Goal: Task Accomplishment & Management: Manage account settings

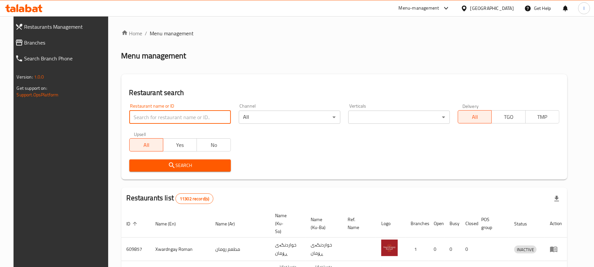
click at [132, 115] on input "search" at bounding box center [180, 116] width 102 height 13
paste input "Scandi Candy"
type input "Scandi Candy"
click button "Search" at bounding box center [180, 165] width 102 height 12
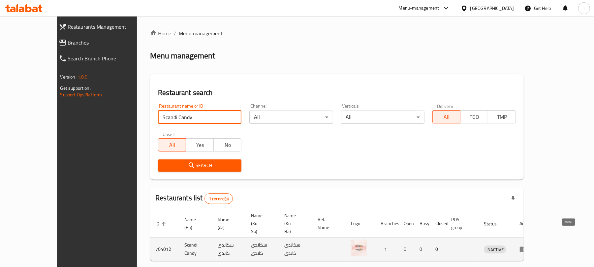
click at [527, 247] on icon "enhanced table" at bounding box center [523, 250] width 7 height 6
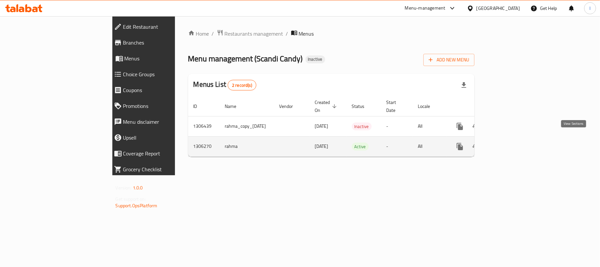
click at [512, 143] on icon "enhanced table" at bounding box center [508, 146] width 8 height 8
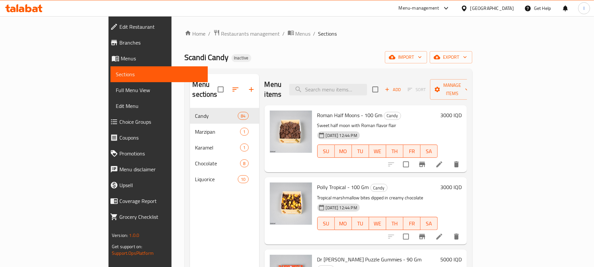
click at [349, 78] on div "Menu items Add Sort Manage items" at bounding box center [365, 89] width 202 height 31
click at [357, 91] on div "Menu items Add Sort Manage items" at bounding box center [365, 89] width 202 height 31
click at [358, 85] on input "search" at bounding box center [328, 90] width 78 height 12
paste input "Turkish Pepper)"
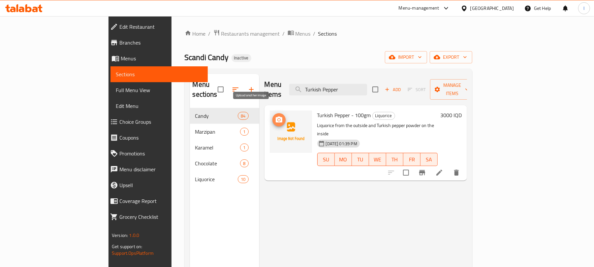
click at [276, 116] on icon "upload picture" at bounding box center [279, 119] width 7 height 6
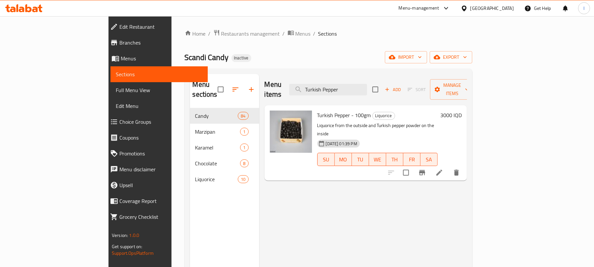
drag, startPoint x: 381, startPoint y: 84, endPoint x: 249, endPoint y: 81, distance: 131.9
click at [264, 81] on div "Menu items Turkish Pepper Add Sort Manage items" at bounding box center [365, 89] width 202 height 31
paste input "Small Liquorice Fish - 100gm"
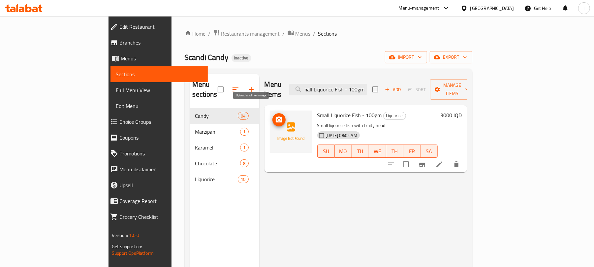
type input "Small Liquorice Fish - 100gm"
click at [276, 116] on icon "upload picture" at bounding box center [279, 119] width 7 height 6
click at [367, 90] on input "Small Liquorice Fish - 100gm" at bounding box center [328, 90] width 78 height 12
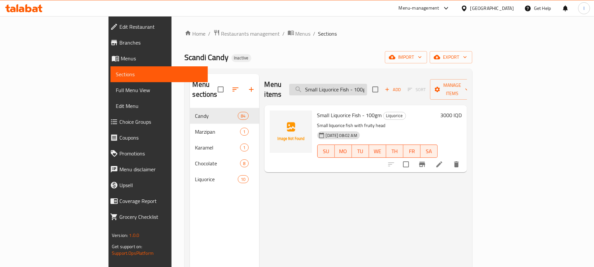
click at [367, 90] on input "Small Liquorice Fish - 100gm" at bounding box center [328, 90] width 78 height 12
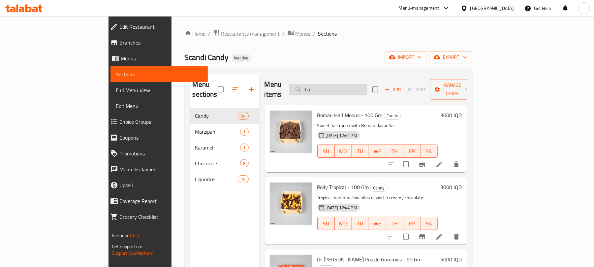
type input "lion"
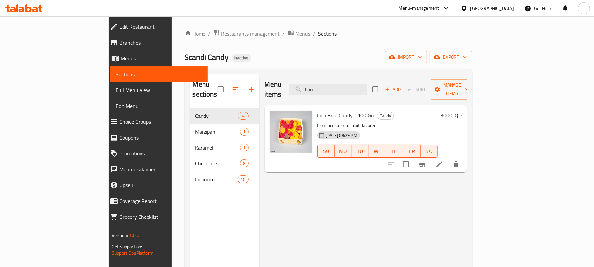
drag, startPoint x: 358, startPoint y: 84, endPoint x: 323, endPoint y: 84, distance: 34.6
click at [323, 84] on div "Menu items lion Add Sort Manage items" at bounding box center [365, 89] width 202 height 31
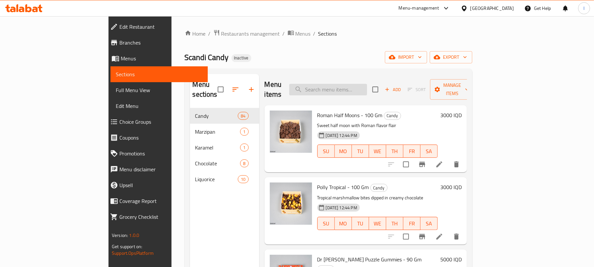
click at [351, 85] on input "search" at bounding box center [328, 90] width 78 height 12
paste input "1/4 Sour Watermelon"
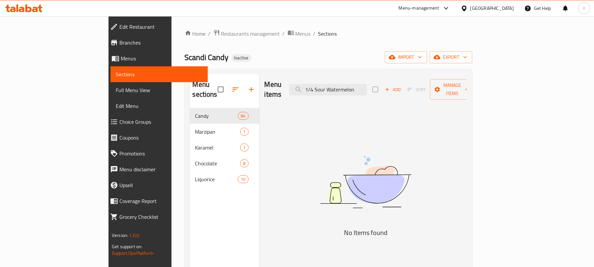
type input "1/4 Sour Watermelon"
drag, startPoint x: 394, startPoint y: 90, endPoint x: 268, endPoint y: 71, distance: 126.7
click at [268, 71] on div "Menu sections Candy 84 Marzipan 1 Karamel 1 Chocolate 8 Liquorice 10 Menu items…" at bounding box center [328, 207] width 287 height 277
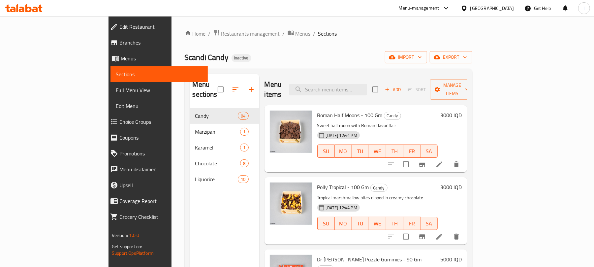
click at [401, 86] on span "Add" at bounding box center [393, 90] width 18 height 8
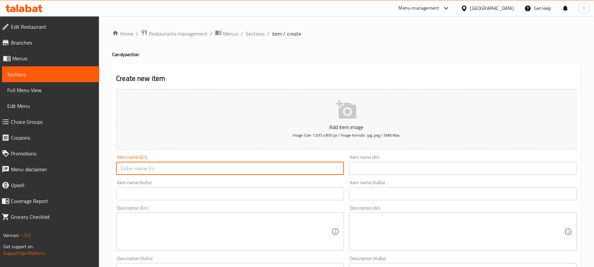
click at [148, 164] on input "text" at bounding box center [229, 168] width 227 height 13
paste input "1/4 Sour Watermelon"
drag, startPoint x: 130, startPoint y: 170, endPoint x: 84, endPoint y: 171, distance: 46.2
drag, startPoint x: 174, startPoint y: 171, endPoint x: 87, endPoint y: 162, distance: 87.3
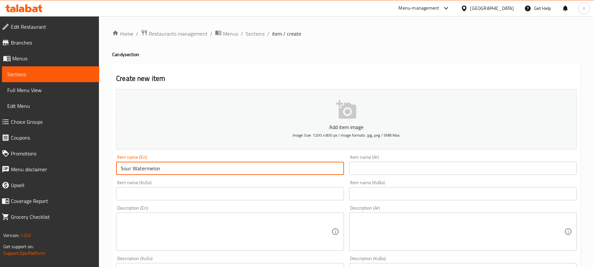
type input "Sour Watermelon"
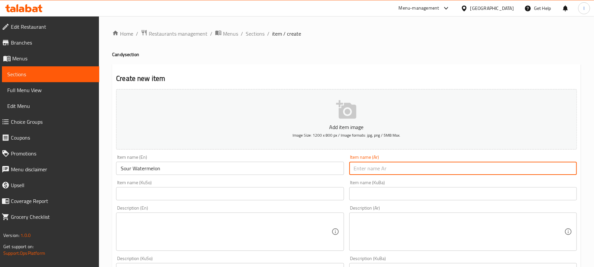
click at [452, 171] on input "text" at bounding box center [462, 168] width 227 height 13
paste input "البطيخ الحامض"
click at [568, 166] on input "البطيخ الحامض" at bounding box center [462, 168] width 227 height 13
click at [557, 171] on input "بطيخ الحامض" at bounding box center [462, 168] width 227 height 13
type input "بطيخ حامض"
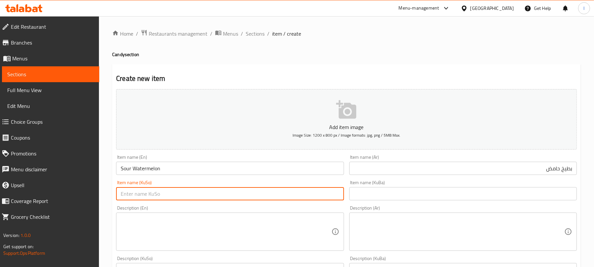
click at [276, 198] on input "text" at bounding box center [229, 193] width 227 height 13
click at [298, 197] on input "شووتی ترش" at bounding box center [229, 193] width 227 height 13
type input "شووتی ترش"
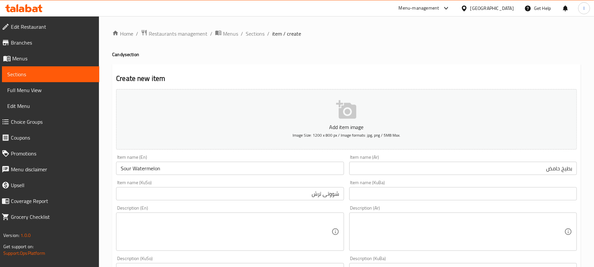
click at [360, 203] on div "Description (Ar) Description (Ar)" at bounding box center [462, 228] width 233 height 50
click at [377, 196] on input "text" at bounding box center [462, 193] width 227 height 13
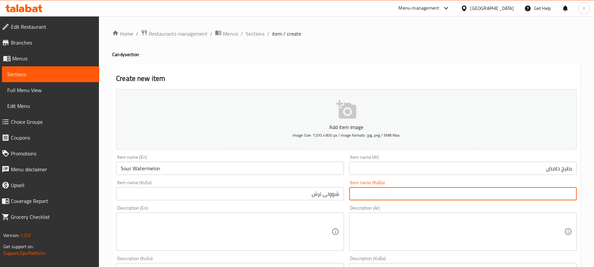
paste input "شووتی ترش"
type input "شووتی ترش"
click at [197, 171] on input "Sour Watermelon" at bounding box center [229, 168] width 227 height 13
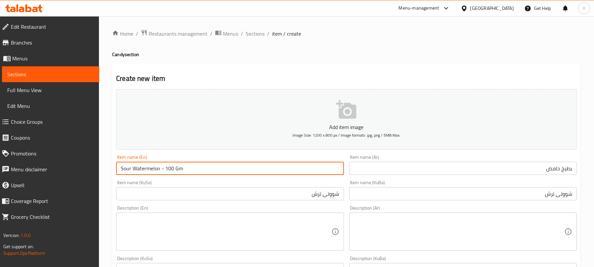
type input "Sour Watermelon - 100 Gm"
click at [471, 161] on div "Item name (Ar) بطيخ حامض Item name (Ar)" at bounding box center [462, 165] width 227 height 20
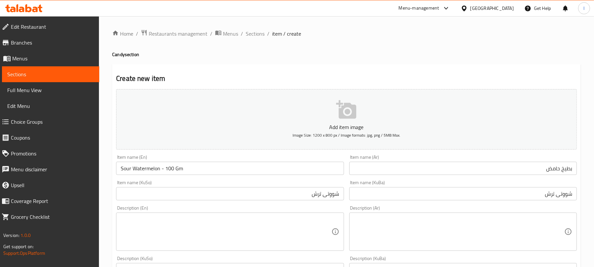
click at [484, 168] on input "بطيخ حامض" at bounding box center [462, 168] width 227 height 13
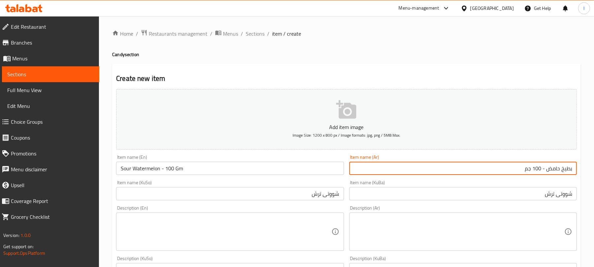
type input "بطيخ حامض - 100 جم"
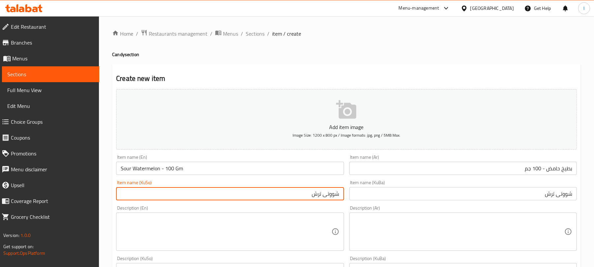
click at [298, 198] on input "شووتی ترش" at bounding box center [229, 193] width 227 height 13
click at [297, 195] on input "شووتی ترش - 100 گم" at bounding box center [229, 193] width 227 height 13
type input "شووتی ترش - 100 گم"
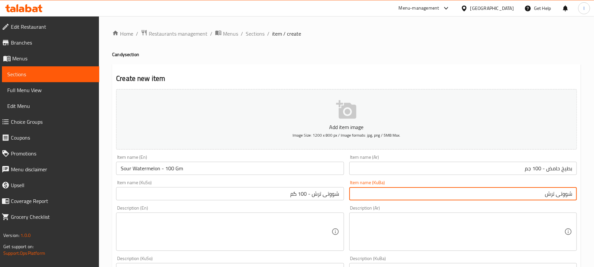
click at [529, 193] on input "شووتی ترش" at bounding box center [462, 193] width 227 height 13
paste input "- 100 گم"
type input "شووتی ترش - 100 گم"
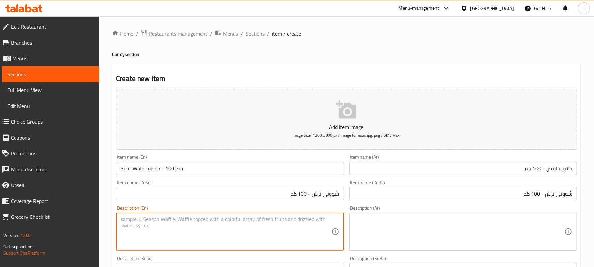
click at [173, 231] on textarea at bounding box center [226, 231] width 210 height 31
paste textarea "Soft from the outside tastefull from the inside"
click at [179, 223] on textarea "Soft from the outside tastefull from the inside" at bounding box center [226, 231] width 210 height 31
click at [406, 229] on textarea at bounding box center [459, 231] width 210 height 31
click at [206, 221] on textarea "Soft from the outside tasteful from the inside" at bounding box center [226, 231] width 210 height 31
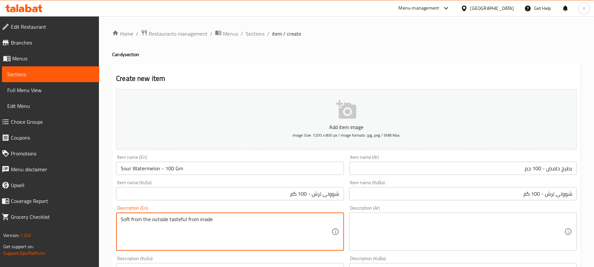
click at [150, 218] on textarea "Soft from the outside tasteful from inside" at bounding box center [226, 231] width 210 height 31
type textarea "Soft from outside tasteful from inside"
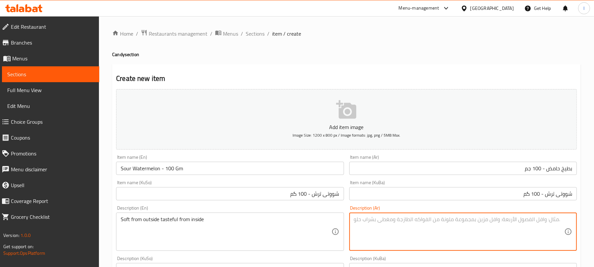
click at [380, 236] on textarea at bounding box center [459, 231] width 210 height 31
paste textarea "ناعمة من الخارج ولذيذة من الداخل"
click at [540, 223] on textarea "ناعمة من الخارج ولذيذة من الداخل" at bounding box center [459, 231] width 210 height 31
click at [539, 223] on textarea "ناعمة من الخارج ولذيذة من الداخل" at bounding box center [459, 231] width 210 height 31
click at [506, 219] on textarea "ناعمة من خارج ولذيذة من الداخل" at bounding box center [459, 231] width 210 height 31
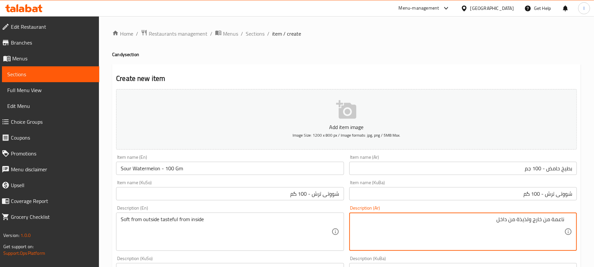
scroll to position [161, 0]
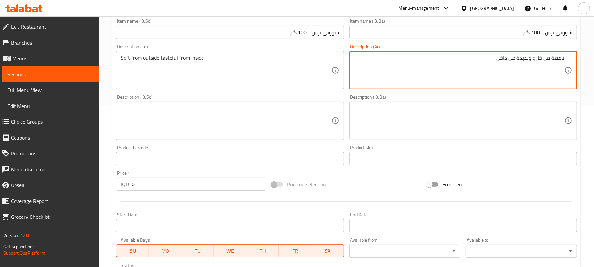
type textarea "ناعمة من خارج ولذيذة من داخل"
click at [202, 134] on textarea at bounding box center [226, 120] width 210 height 31
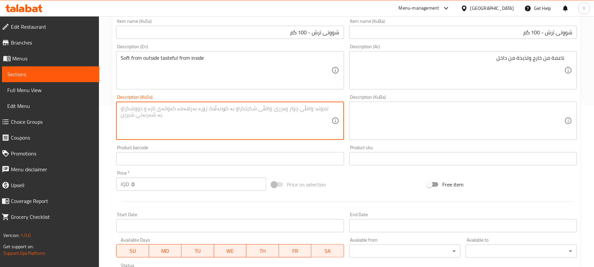
paste textarea "لە دەرەوە نەرم لە ناوەوە بە تام"
type textarea "لە دەرەوە نەرم لە ناوەوە بە تام"
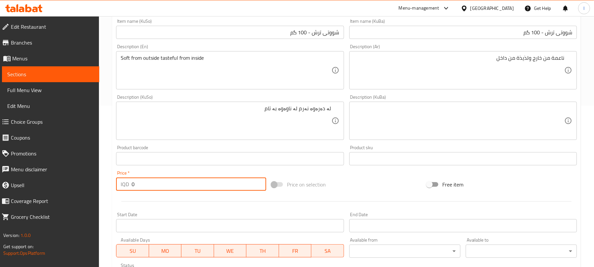
drag, startPoint x: 144, startPoint y: 180, endPoint x: 83, endPoint y: 186, distance: 61.3
click at [84, 186] on div "Edit Restaurant Branches Menus Sections Full Menu View Edit Menu Choice Groups …" at bounding box center [297, 117] width 594 height 525
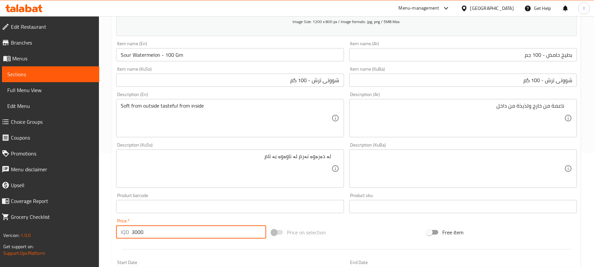
scroll to position [275, 0]
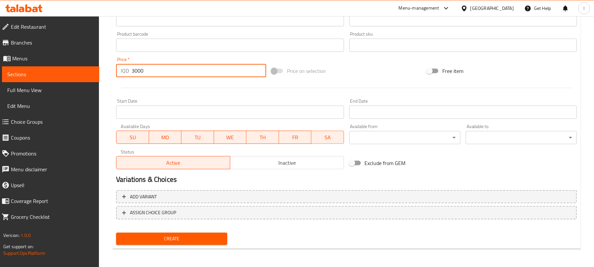
type input "3000"
click at [180, 235] on span "Create" at bounding box center [171, 238] width 101 height 8
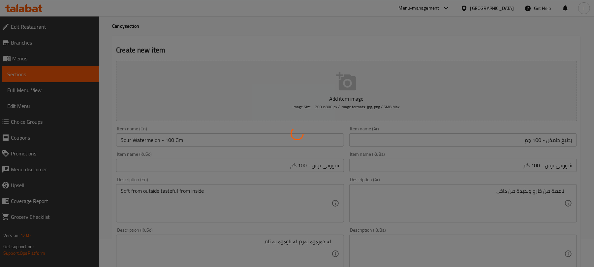
scroll to position [0, 0]
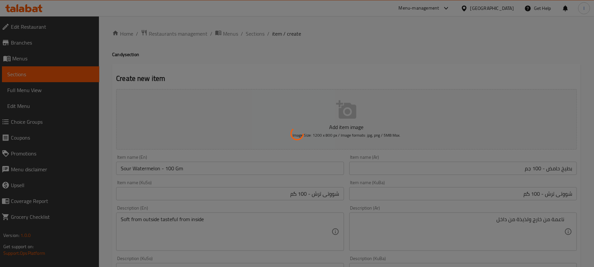
type input "0"
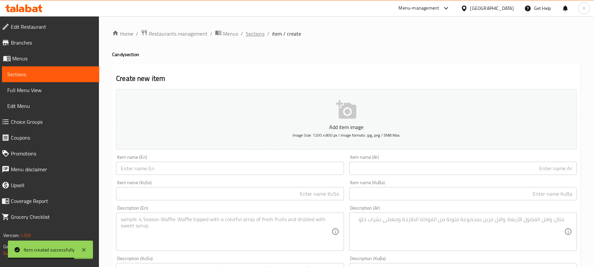
click at [254, 36] on span "Sections" at bounding box center [255, 34] width 19 height 8
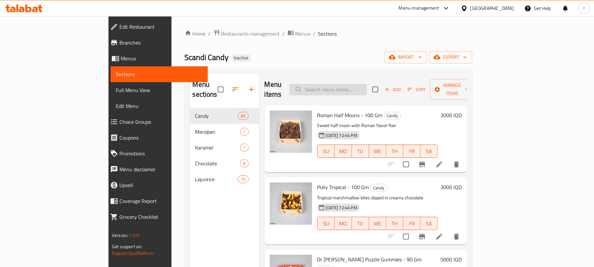
click at [360, 86] on input "search" at bounding box center [328, 90] width 78 height 12
paste input "​Spicy jelly"
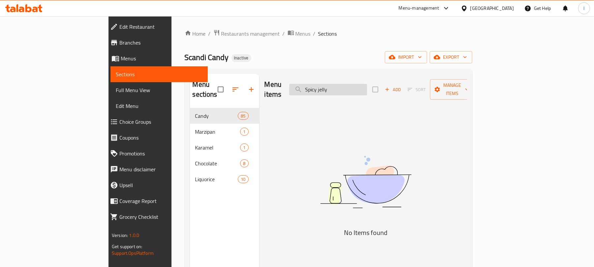
click at [345, 88] on input "​Spicy jelly" at bounding box center [328, 90] width 78 height 12
click at [367, 85] on input "​Spicy jelly" at bounding box center [328, 90] width 78 height 12
type input "​"
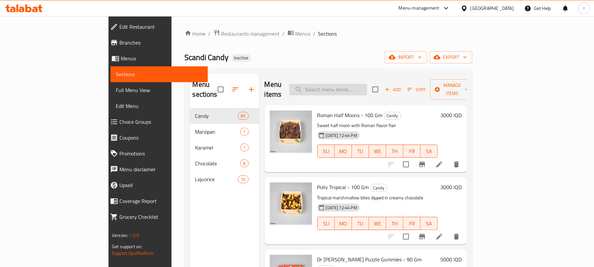
type input "س"
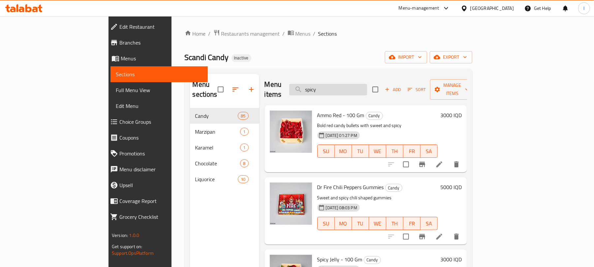
drag, startPoint x: 378, startPoint y: 96, endPoint x: 377, endPoint y: 87, distance: 8.6
click at [378, 90] on div "Menu items spicy Add Sort Manage items Ammo Red - 100 Gm Candy Bold red candy b…" at bounding box center [363, 207] width 208 height 267
drag, startPoint x: 377, startPoint y: 87, endPoint x: 324, endPoint y: 73, distance: 55.6
click at [324, 73] on div "Menu sections Candy 85 Marzipan 1 Karamel 1 Chocolate 8 Liquorice 10 Menu items…" at bounding box center [328, 207] width 287 height 277
paste input "Sour Watermelon"
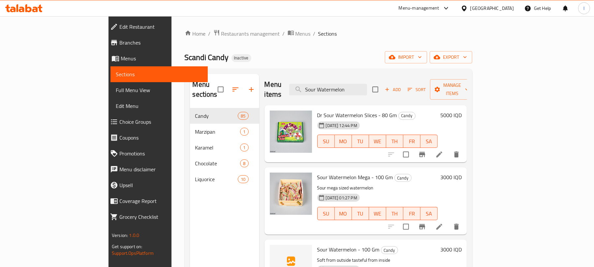
scroll to position [93, 0]
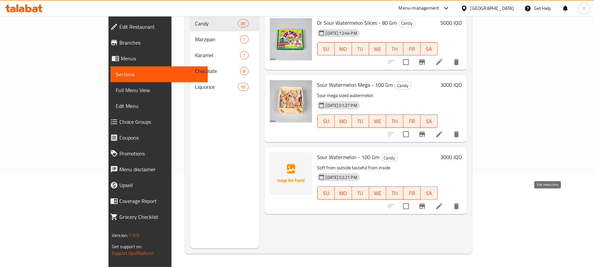
type input "Sour Watermelon"
click at [443, 202] on icon at bounding box center [439, 206] width 8 height 8
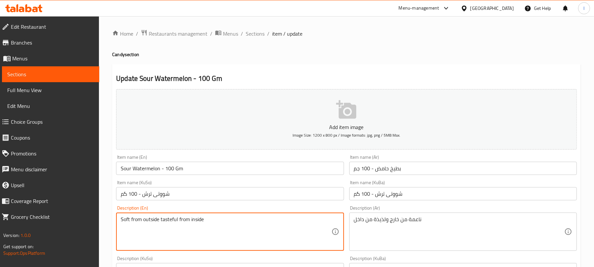
click at [162, 220] on textarea "Soft from outside tasteful from inside" at bounding box center [226, 231] width 210 height 31
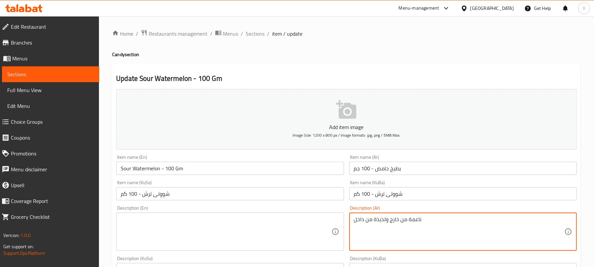
click at [375, 221] on textarea "ناعمة من خارج ولذيذة من داخل" at bounding box center [459, 231] width 210 height 31
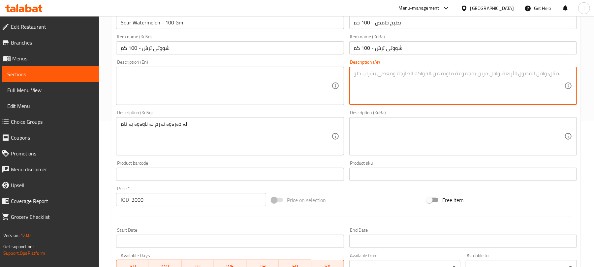
scroll to position [161, 0]
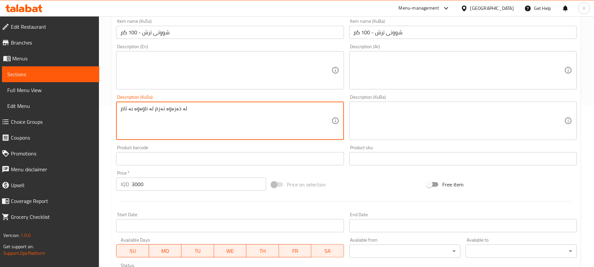
click at [173, 112] on textarea "لە دەرەوە نەرم لە ناوەوە بە تام" at bounding box center [226, 120] width 210 height 31
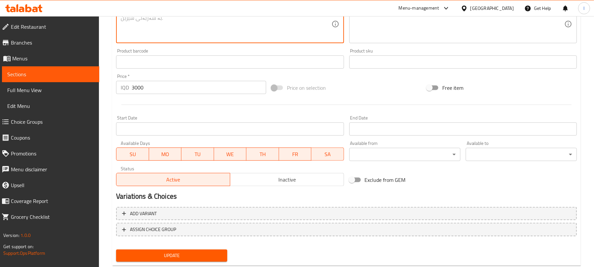
scroll to position [275, 0]
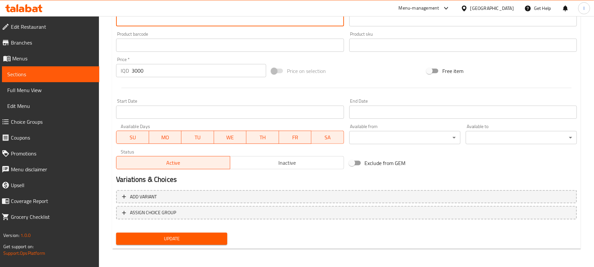
click at [197, 235] on span "Update" at bounding box center [171, 238] width 101 height 8
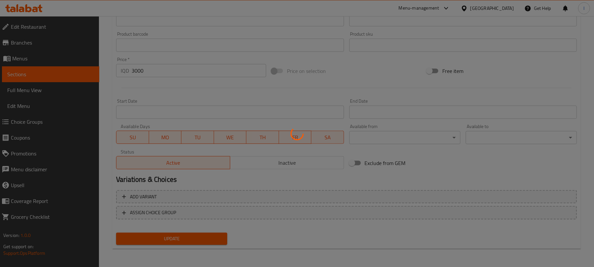
scroll to position [0, 0]
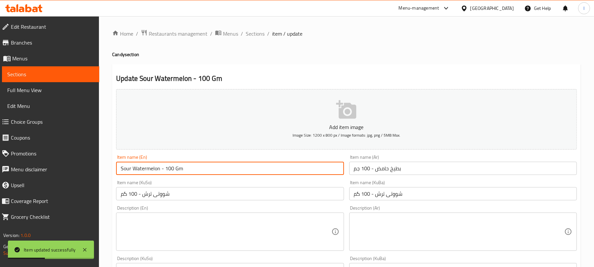
drag, startPoint x: 199, startPoint y: 167, endPoint x: 67, endPoint y: 157, distance: 132.2
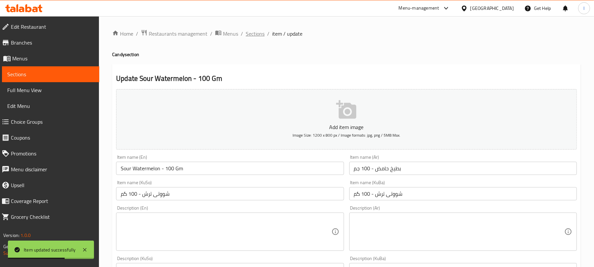
click at [255, 30] on span "Sections" at bounding box center [255, 34] width 19 height 8
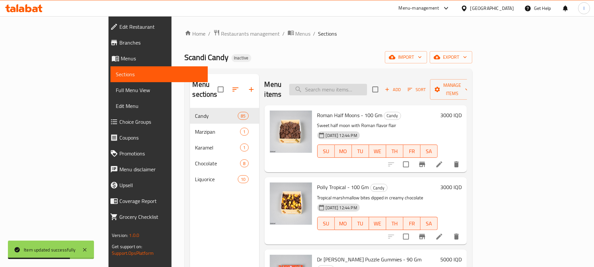
click at [354, 86] on input "search" at bounding box center [328, 90] width 78 height 12
paste input "Sour Watermelon - 100 Gm"
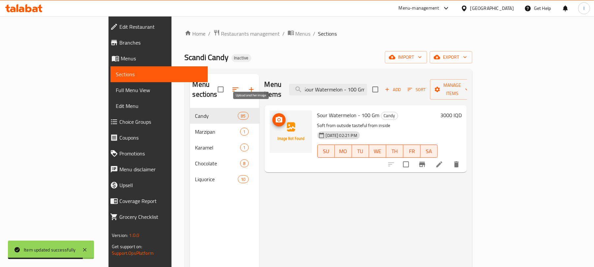
click at [278, 119] on circle "upload picture" at bounding box center [279, 120] width 2 height 2
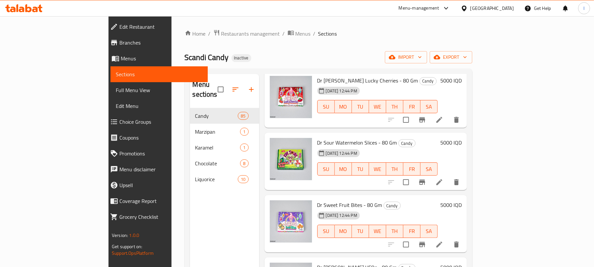
scroll to position [0, 0]
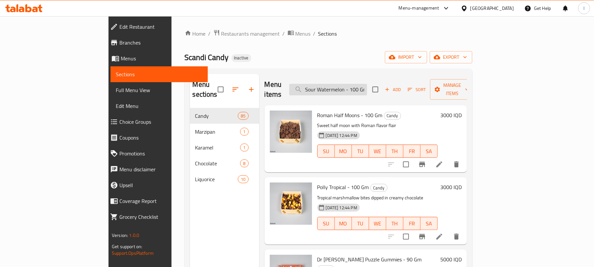
click at [367, 84] on input "Sour Watermelon - 100 Gm" at bounding box center [328, 90] width 78 height 12
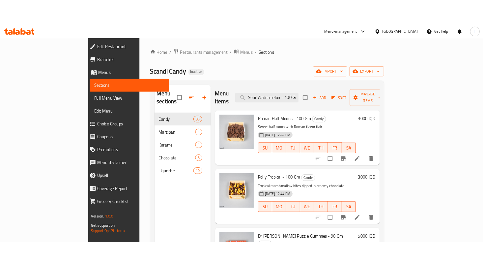
scroll to position [0, 2]
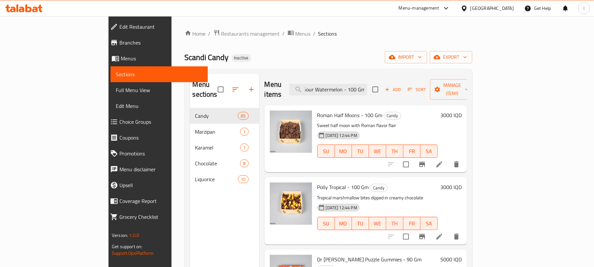
drag, startPoint x: 378, startPoint y: 87, endPoint x: 409, endPoint y: 72, distance: 35.1
click at [409, 72] on div "Menu sections Candy 85 Marzipan 1 Karamel 1 Chocolate 8 Liquorice 10 Menu items…" at bounding box center [328, 230] width 287 height 322
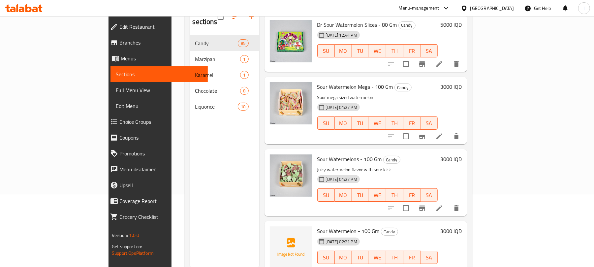
scroll to position [93, 0]
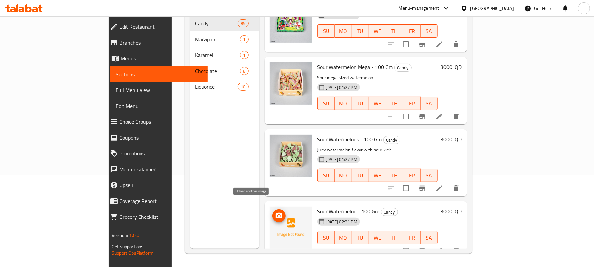
type input "Sour Watermelo"
click at [272, 212] on span "upload picture" at bounding box center [278, 216] width 13 height 8
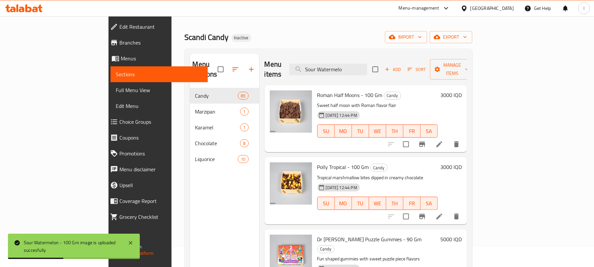
scroll to position [0, 0]
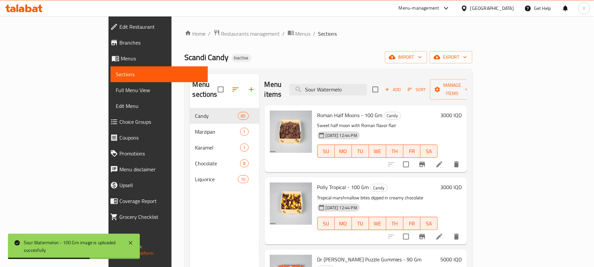
click at [385, 92] on div "Menu items Sour Watermelo Add Sort Manage items" at bounding box center [365, 89] width 202 height 31
drag, startPoint x: 388, startPoint y: 85, endPoint x: 251, endPoint y: 78, distance: 137.6
click at [264, 78] on div "Menu items Sour Watermelo Add Sort Manage items" at bounding box center [365, 89] width 202 height 31
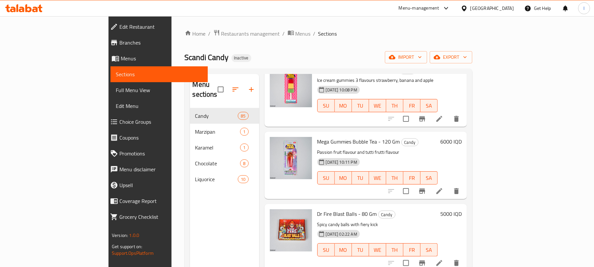
scroll to position [127, 0]
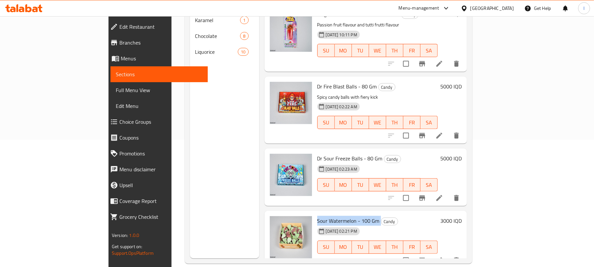
drag, startPoint x: 352, startPoint y: 201, endPoint x: 288, endPoint y: 202, distance: 64.0
click at [314, 213] on div "Sour Watermelon - 100 Gm Candy [DATE] 02:21 PM SU MO TU WE TH FR SA" at bounding box center [377, 239] width 126 height 52
copy h6 "Sour Watermelon - 100 Gm"
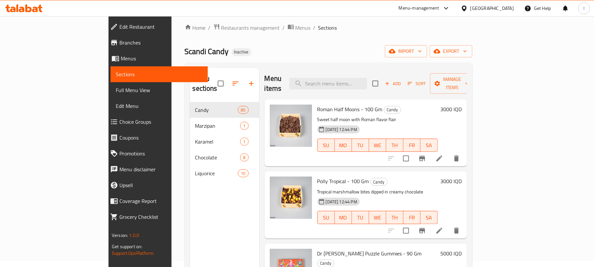
scroll to position [0, 0]
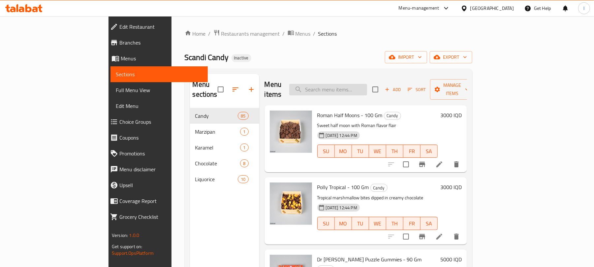
click at [342, 87] on input "search" at bounding box center [328, 90] width 78 height 12
paste input "Sour Watermelon - 100 Gm"
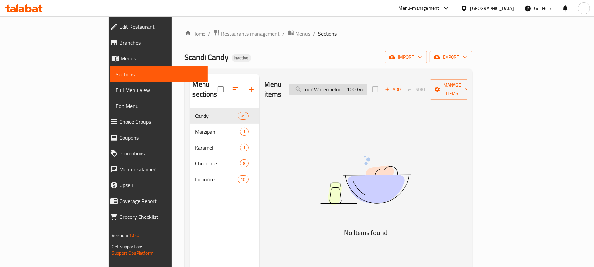
scroll to position [0, 2]
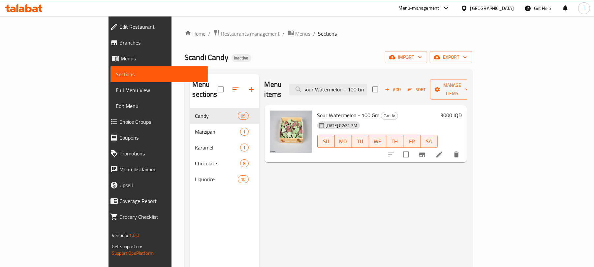
drag, startPoint x: 381, startPoint y: 86, endPoint x: 430, endPoint y: 87, distance: 48.5
click at [430, 87] on div "Menu items Sour Watermelon - 100 Gm Add Sort Manage items" at bounding box center [365, 89] width 202 height 31
type input "Sour Watermelon"
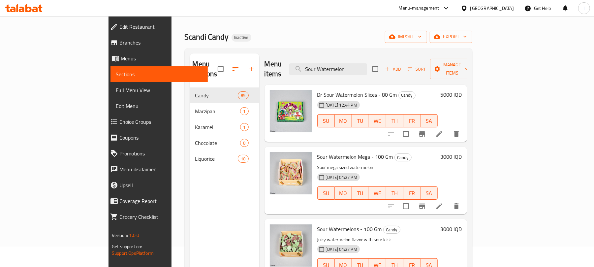
scroll to position [0, 0]
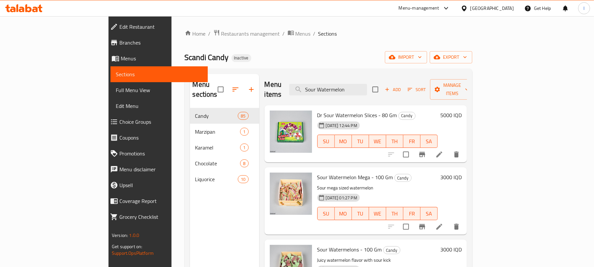
drag, startPoint x: 384, startPoint y: 83, endPoint x: 256, endPoint y: 80, distance: 128.3
click at [264, 80] on div "Menu items Sour Watermelon Add Sort Manage items" at bounding box center [365, 89] width 202 height 31
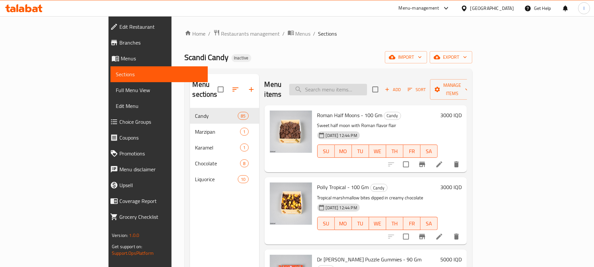
paste input "Small Liquorice Fish"
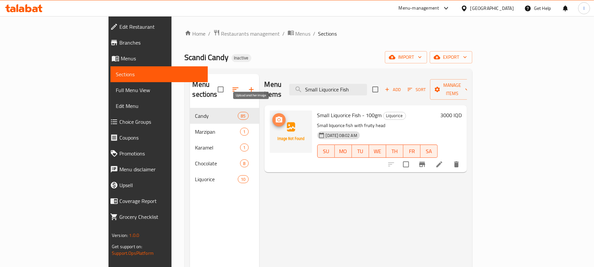
click at [275, 116] on icon "upload picture" at bounding box center [279, 120] width 8 height 8
click at [272, 116] on span "upload picture" at bounding box center [278, 120] width 13 height 8
click at [276, 116] on icon "upload picture" at bounding box center [279, 119] width 7 height 6
click at [367, 88] on input "Small Liquorice Fish" at bounding box center [328, 90] width 78 height 12
type input "Small Liquorice Fish"
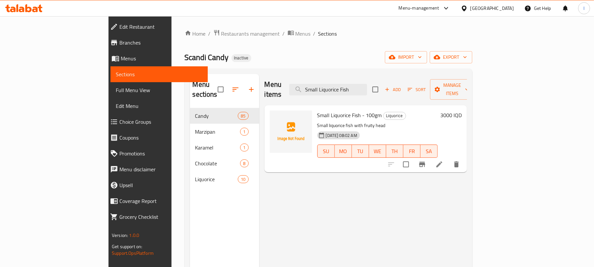
drag, startPoint x: 398, startPoint y: 86, endPoint x: 257, endPoint y: 81, distance: 140.5
click at [264, 81] on div "Menu items Small Liquorice Fish Add Sort Manage items" at bounding box center [365, 89] width 202 height 31
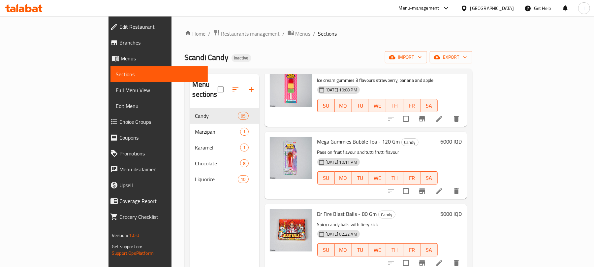
scroll to position [127, 0]
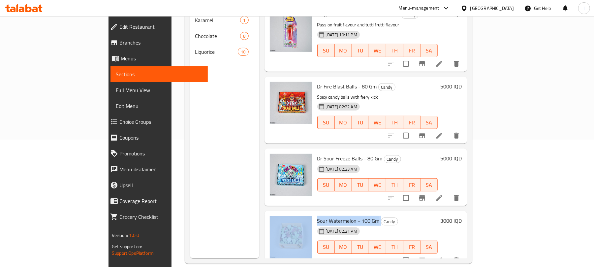
drag, startPoint x: 352, startPoint y: 200, endPoint x: 284, endPoint y: 197, distance: 68.3
click at [285, 213] on div "Sour Watermelon - 100 Gm Candy [DATE] 02:21 PM SU MO TU WE TH FR SA 3000 IQD" at bounding box center [365, 239] width 197 height 52
copy div "Sour Watermelon - 100 Gm"
click at [116, 90] on span "Full Menu View" at bounding box center [159, 90] width 87 height 8
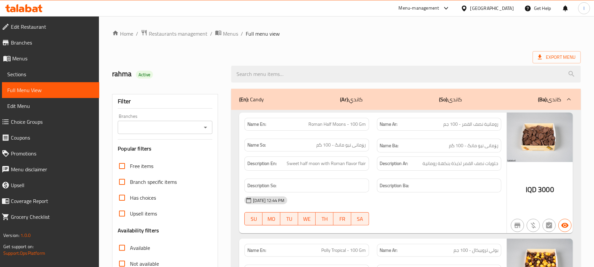
click at [205, 124] on icon "Open" at bounding box center [205, 127] width 8 height 8
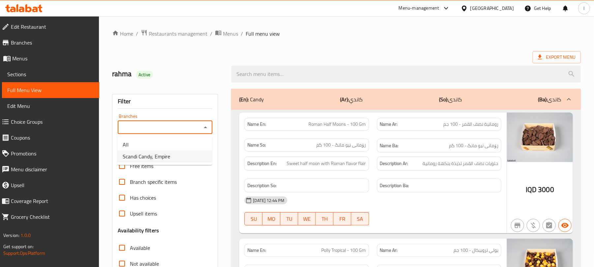
click at [175, 159] on li "Scandi Candy, Empire" at bounding box center [164, 156] width 95 height 12
type input "Scandi Candy, Empire"
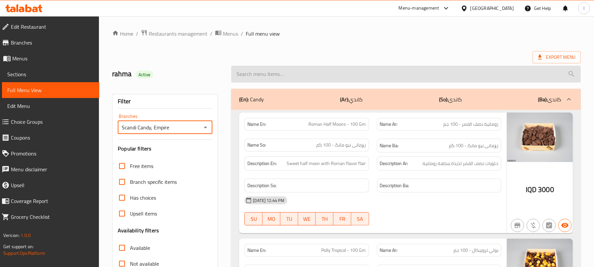
click at [256, 66] on input "search" at bounding box center [405, 74] width 349 height 17
paste input "Sour Watermelon - 100 Gm"
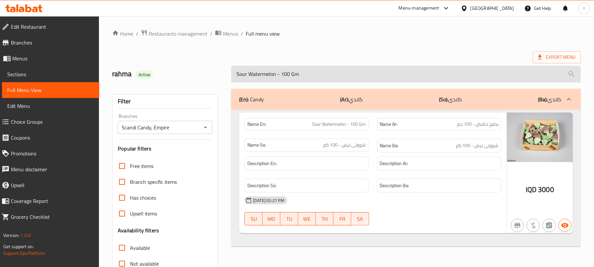
drag, startPoint x: 277, startPoint y: 75, endPoint x: 314, endPoint y: 76, distance: 37.3
click at [314, 76] on input "Sour Watermelon - 100 Gm" at bounding box center [405, 74] width 349 height 17
type input "Sour Watermelon"
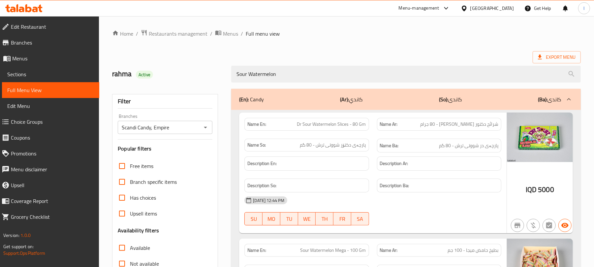
drag, startPoint x: 289, startPoint y: 72, endPoint x: 190, endPoint y: 70, distance: 98.9
click at [190, 70] on div "rahma Active Sour Watermelon" at bounding box center [346, 73] width 476 height 29
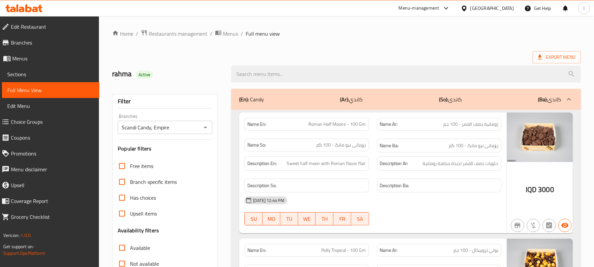
click at [373, 96] on div "(En): Candy (Ar): كاندي (So): کاندی (Ba): کاندی" at bounding box center [405, 99] width 349 height 21
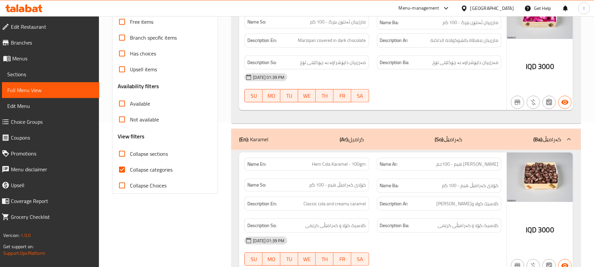
scroll to position [161, 0]
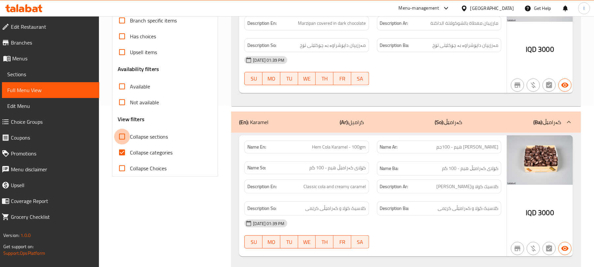
click at [121, 134] on input "Collapse sections" at bounding box center [122, 137] width 16 height 16
checkbox input "true"
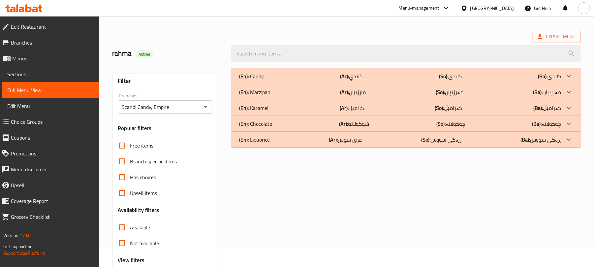
scroll to position [0, 0]
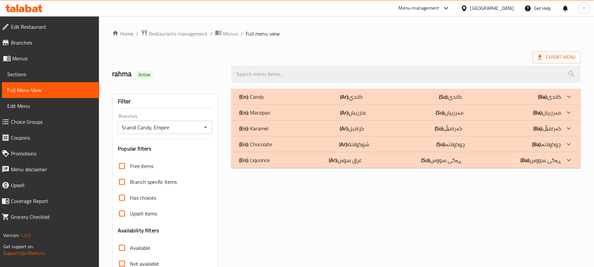
click at [283, 96] on div "(En): Candy (Ar): كاندي (So): کاندی (Ba): کاندی" at bounding box center [400, 97] width 322 height 8
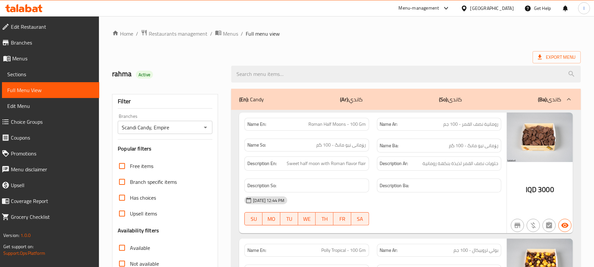
scroll to position [161, 0]
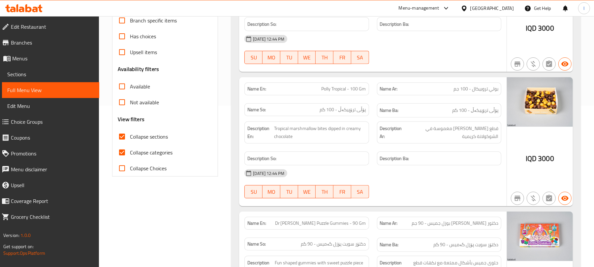
click at [123, 151] on input "Collapse categories" at bounding box center [122, 152] width 16 height 16
checkbox input "false"
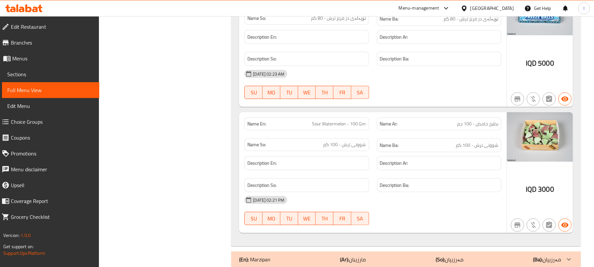
scroll to position [10776, 0]
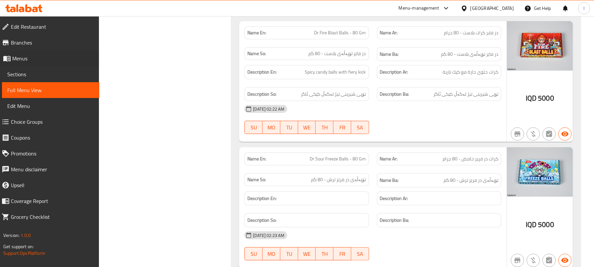
click at [0, 68] on li "Menus Sections Full Menu View Edit Menu" at bounding box center [47, 81] width 104 height 63
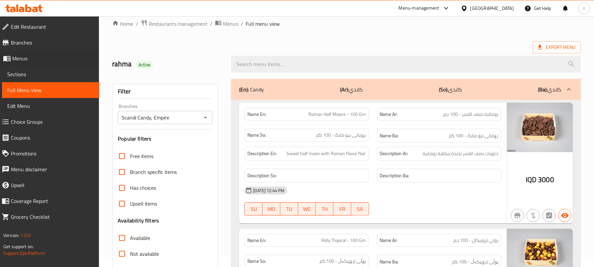
scroll to position [0, 0]
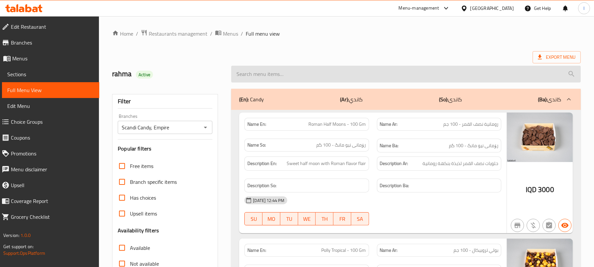
click at [276, 74] on input "search" at bounding box center [405, 74] width 349 height 17
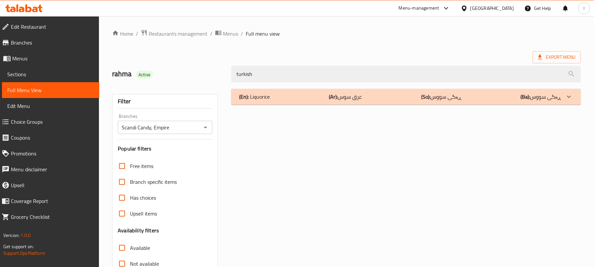
type input "turkish"
click at [278, 102] on div "(En): Liquorice (Ar): عرق سوس (So): ڕەگی سووس (Ba): ڕەگی سووس" at bounding box center [405, 97] width 349 height 16
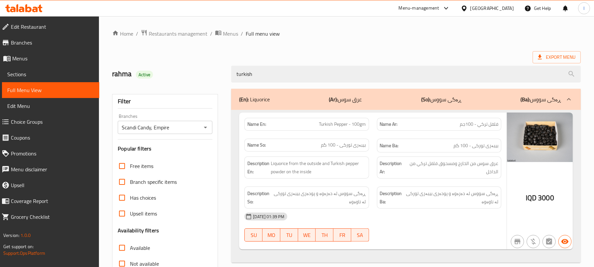
drag, startPoint x: 269, startPoint y: 76, endPoint x: 131, endPoint y: 75, distance: 138.1
click at [131, 75] on div "rahma Active turkish" at bounding box center [346, 73] width 476 height 29
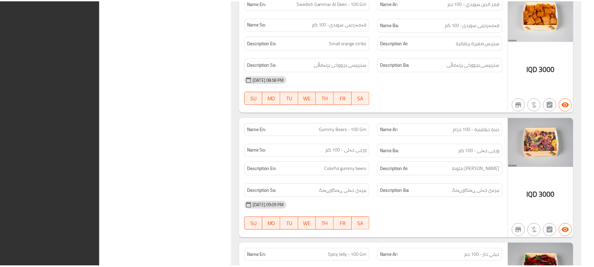
scroll to position [9404, 0]
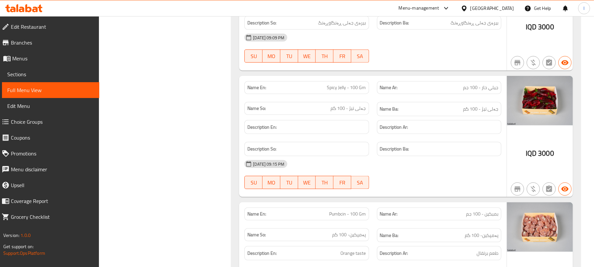
click at [34, 73] on span "Sections" at bounding box center [50, 74] width 87 height 8
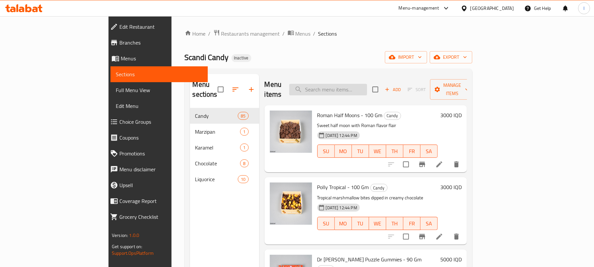
drag, startPoint x: 355, startPoint y: 95, endPoint x: 357, endPoint y: 82, distance: 12.8
click at [356, 90] on div "Menu items Add Sort Manage items" at bounding box center [365, 89] width 202 height 31
click at [357, 84] on input "search" at bounding box center [328, 90] width 78 height 12
paste input "Sour Watermelon - 100 Gm"
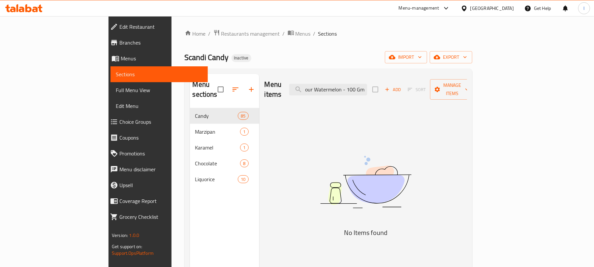
scroll to position [0, 3]
click at [344, 86] on input "Sour Watermelon - 100 Gm" at bounding box center [328, 90] width 78 height 12
drag, startPoint x: 382, startPoint y: 87, endPoint x: 490, endPoint y: 87, distance: 107.8
click at [467, 87] on div "Menu items Sour Watermelon - 100 Gm Add Sort Manage items" at bounding box center [365, 89] width 202 height 31
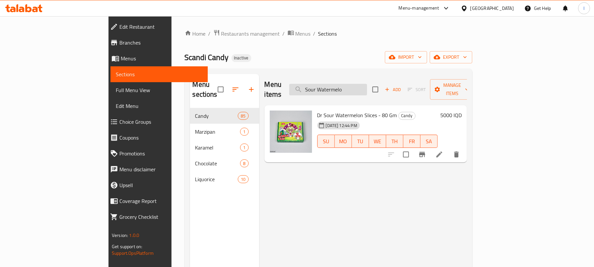
click at [345, 86] on input "Sour Watermelo" at bounding box center [328, 90] width 78 height 12
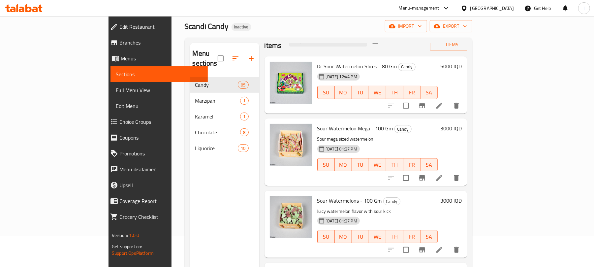
scroll to position [93, 0]
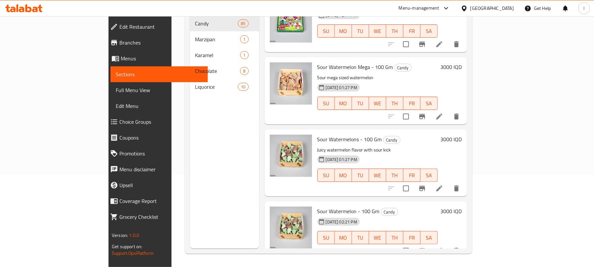
type input "Sour Watermelo"
click at [460, 247] on icon "delete" at bounding box center [456, 251] width 8 height 8
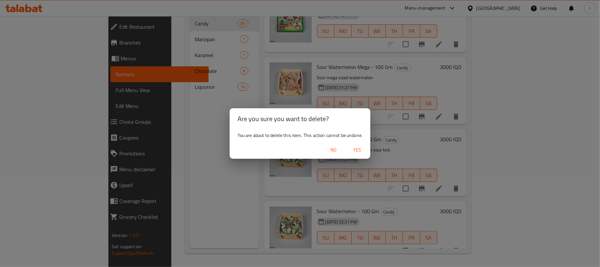
click at [358, 147] on span "Yes" at bounding box center [357, 150] width 16 height 8
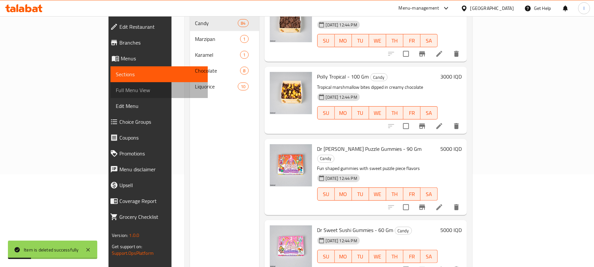
click at [116, 88] on span "Full Menu View" at bounding box center [159, 90] width 87 height 8
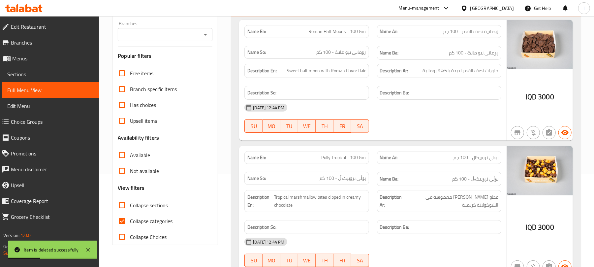
click at [207, 35] on icon "Open" at bounding box center [205, 35] width 8 height 8
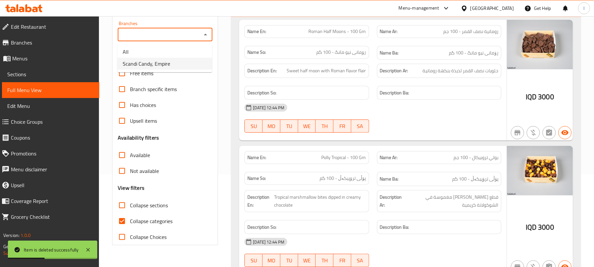
click at [194, 66] on li "Scandi Candy, Empire" at bounding box center [164, 64] width 95 height 12
type input "Scandi Candy, Empire"
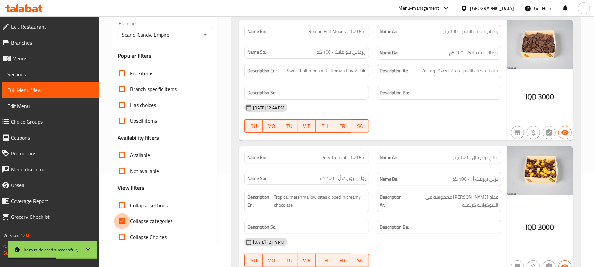
click at [120, 218] on input "Collapse categories" at bounding box center [122, 221] width 16 height 16
checkbox input "false"
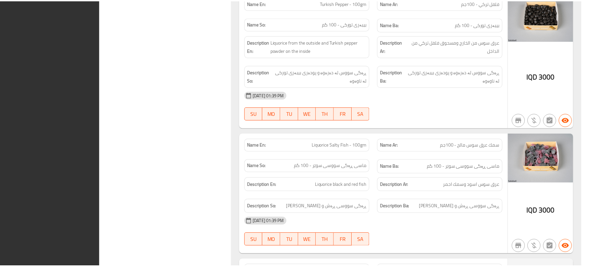
scroll to position [13526, 0]
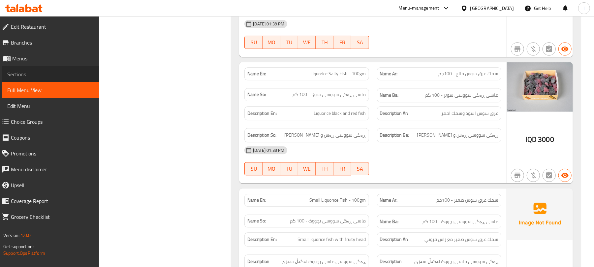
click at [37, 71] on span "Sections" at bounding box center [50, 74] width 87 height 8
